Goal: Check status: Check status

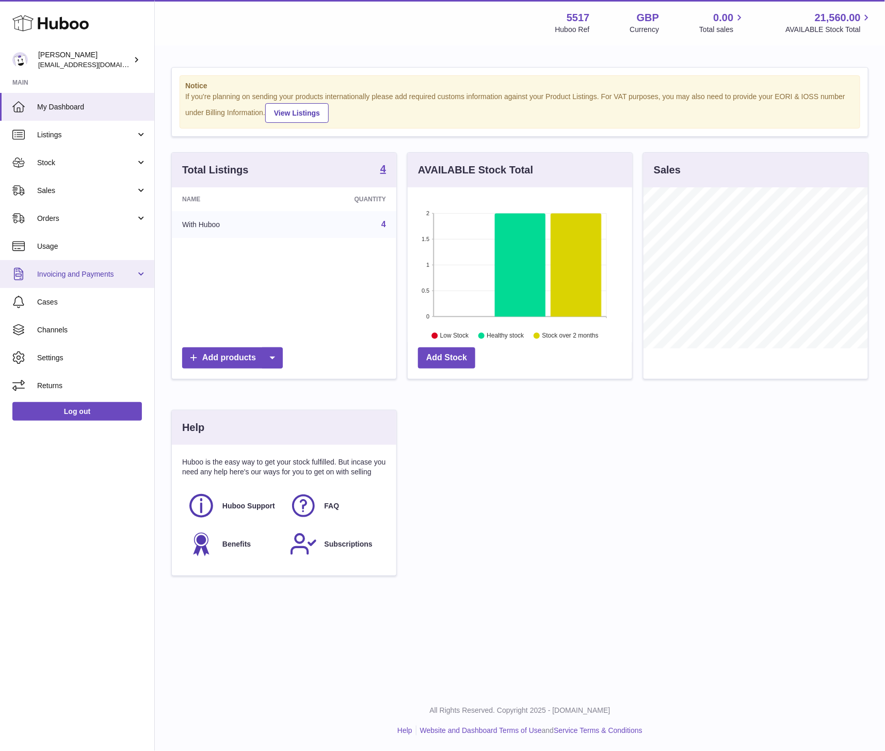
scroll to position [161, 224]
click at [51, 195] on link "Sales" at bounding box center [77, 190] width 154 height 28
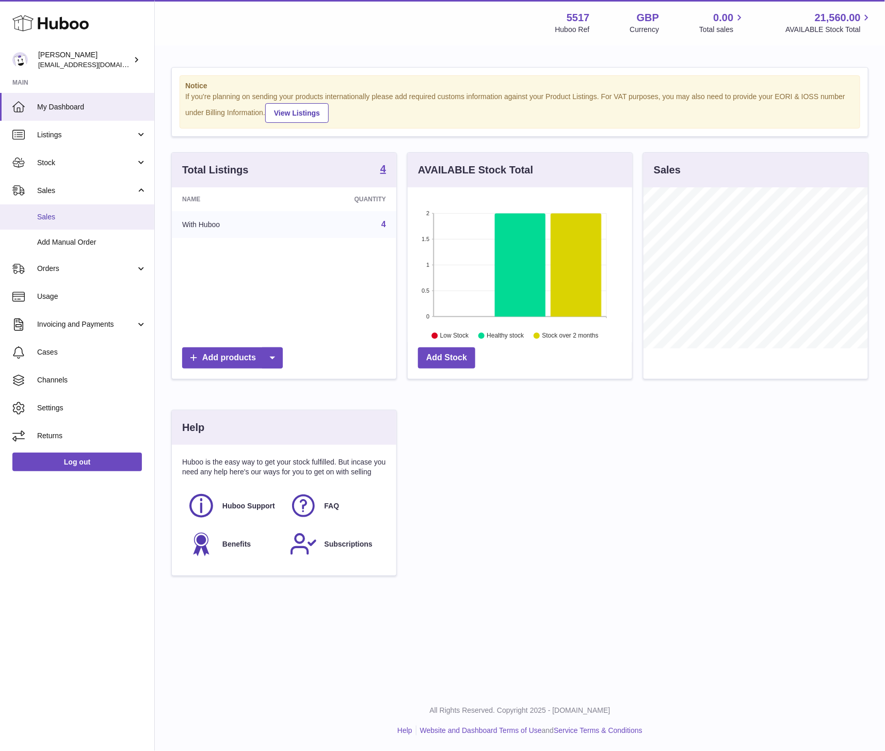
click at [58, 219] on span "Sales" at bounding box center [91, 217] width 109 height 10
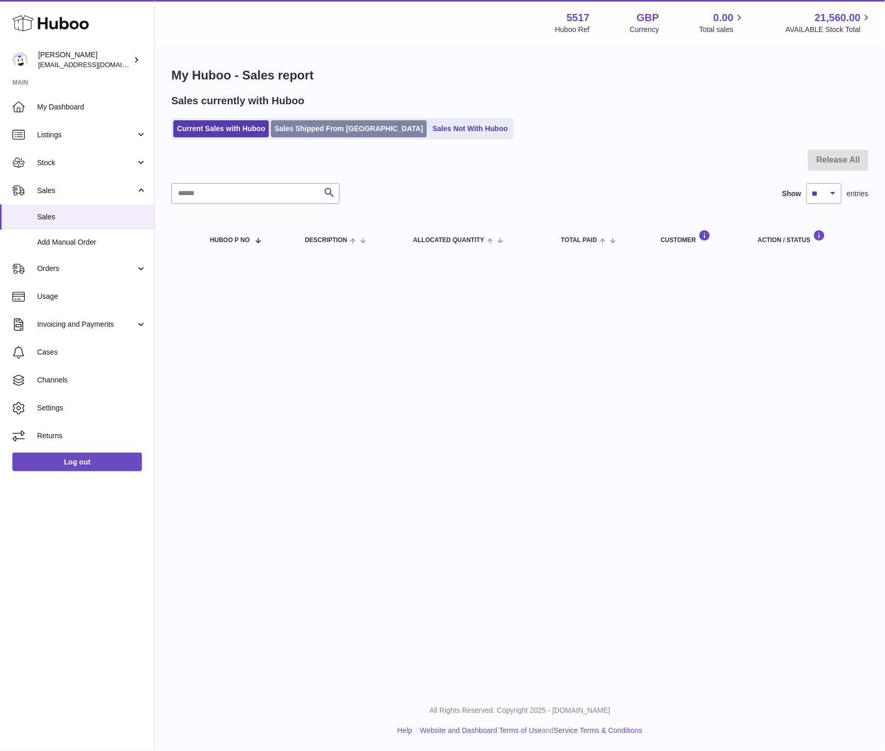
click at [310, 124] on link "Sales Shipped From Huboo" at bounding box center [349, 128] width 156 height 17
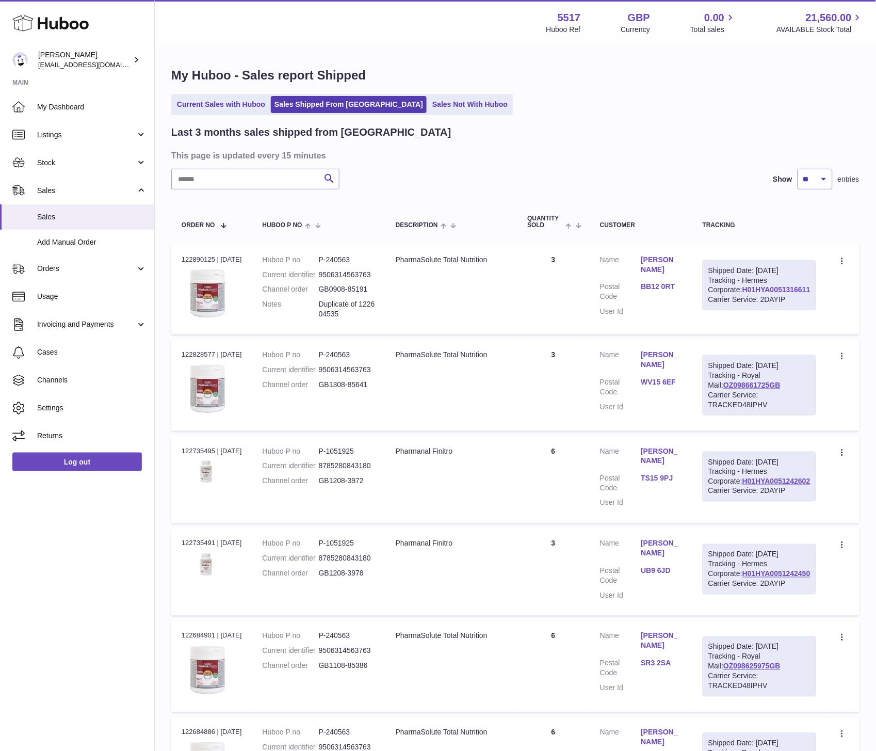
click at [771, 294] on link "H01HYA0051316611" at bounding box center [777, 289] width 68 height 8
